Goal: Task Accomplishment & Management: Manage account settings

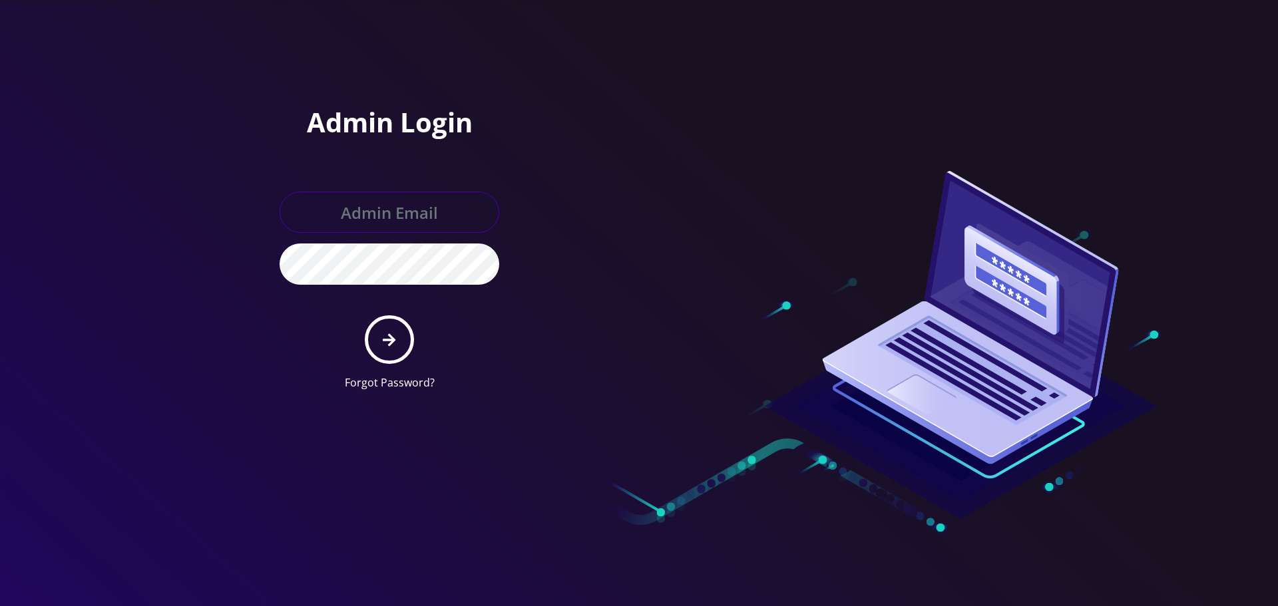
type input "[EMAIL_ADDRESS][DOMAIN_NAME]"
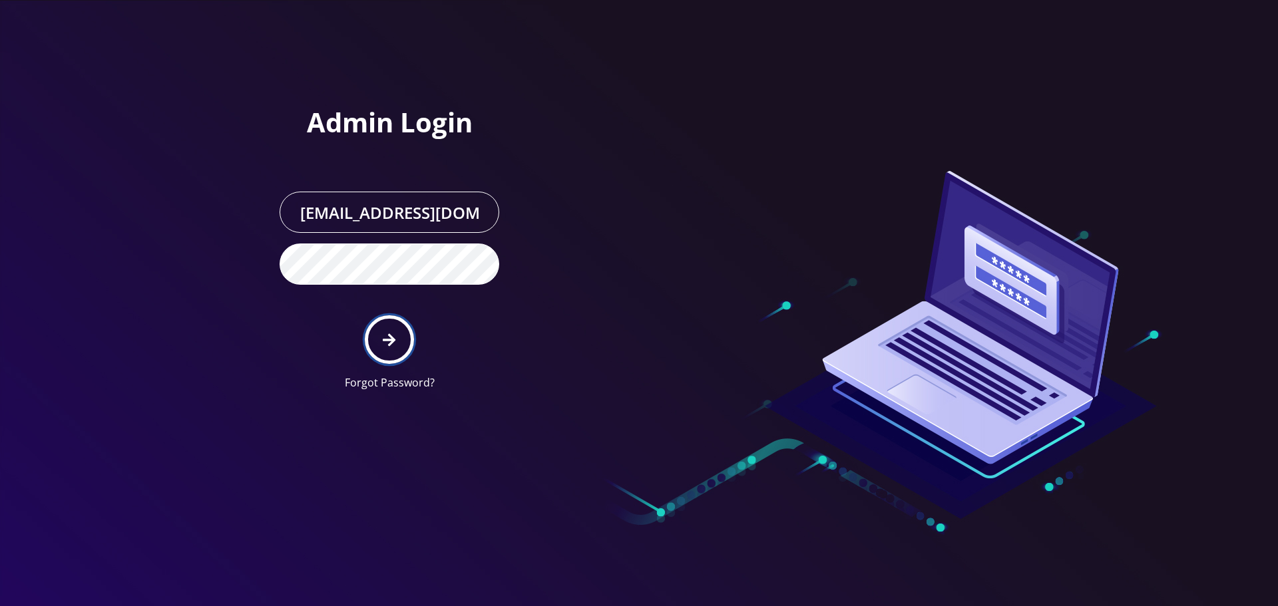
click at [398, 340] on button "submit" at bounding box center [389, 340] width 49 height 49
type input "[EMAIL_ADDRESS][DOMAIN_NAME]"
drag, startPoint x: 380, startPoint y: 346, endPoint x: 385, endPoint y: 338, distance: 9.6
click at [381, 346] on button "submit" at bounding box center [389, 340] width 49 height 49
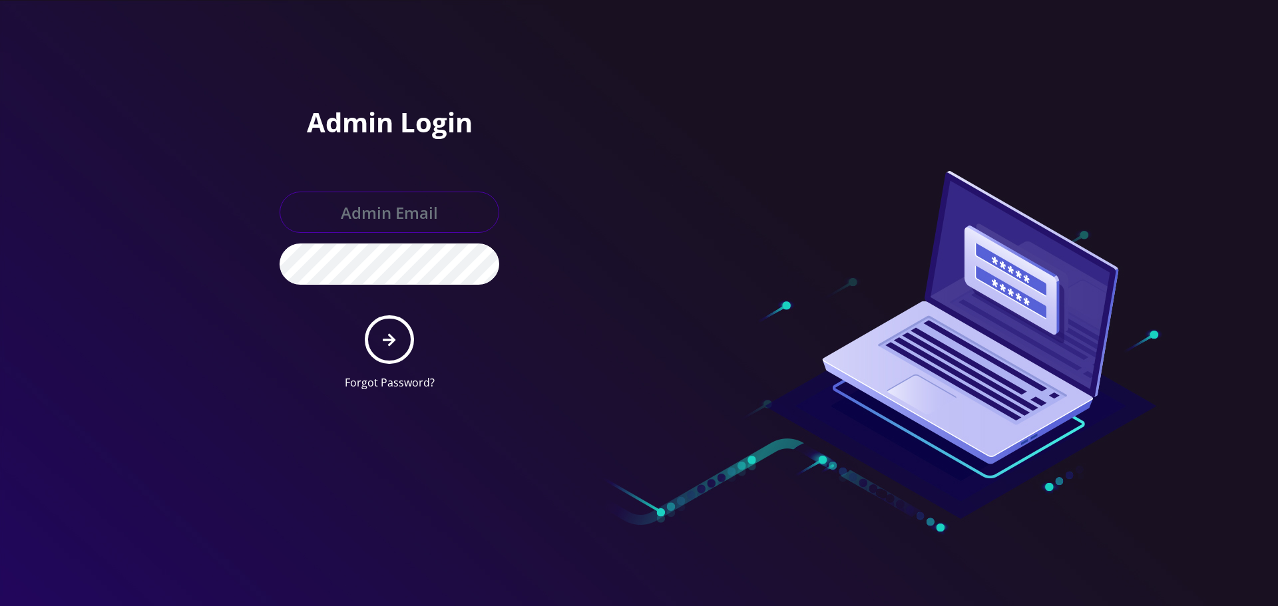
type input "[EMAIL_ADDRESS][DOMAIN_NAME]"
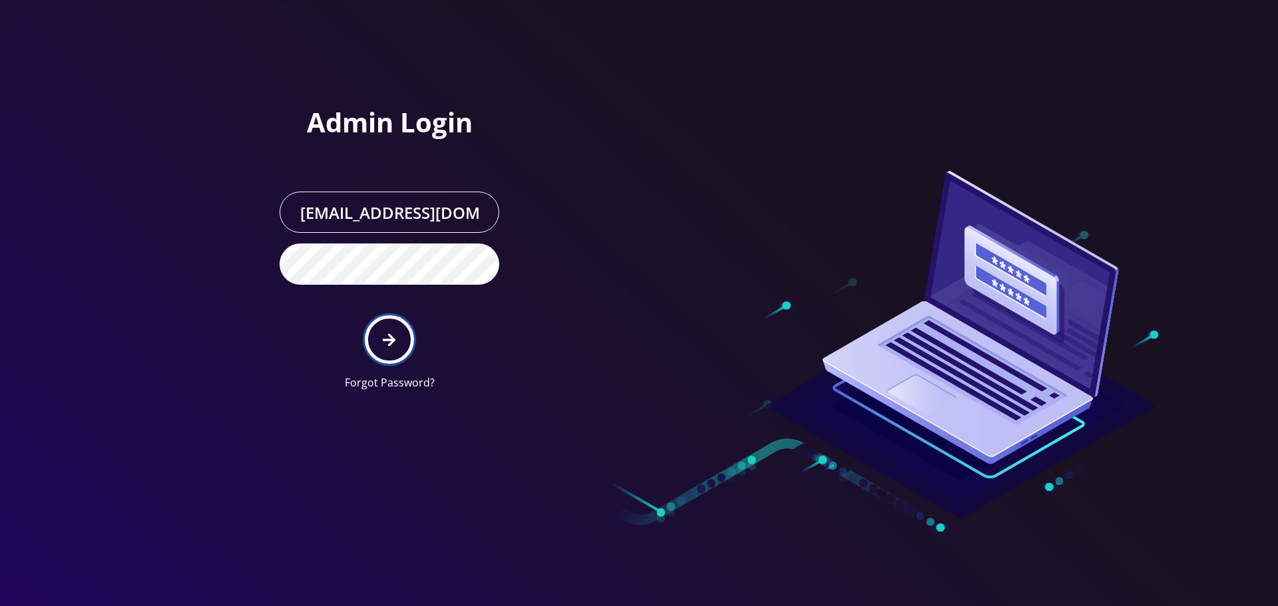
click at [399, 347] on button "submit" at bounding box center [389, 340] width 49 height 49
click at [377, 330] on button "submit" at bounding box center [389, 340] width 49 height 49
click at [296, 151] on div "Admin Login Info@shluchimassist.com Forgot Password?" at bounding box center [390, 254] width 240 height 295
click at [388, 340] on icon "submit" at bounding box center [389, 340] width 13 height 13
drag, startPoint x: 425, startPoint y: 343, endPoint x: 407, endPoint y: 341, distance: 18.1
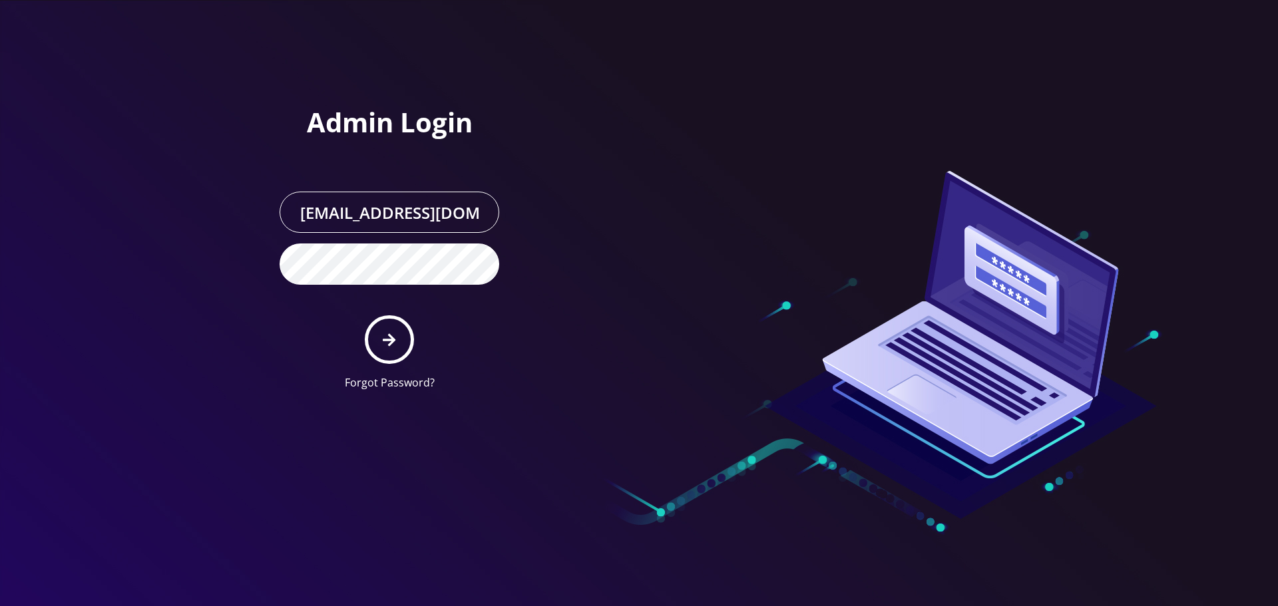
click at [425, 343] on form "[EMAIL_ADDRESS][DOMAIN_NAME] Forgot Password?" at bounding box center [390, 291] width 220 height 199
click at [385, 336] on icon "submit" at bounding box center [389, 340] width 13 height 15
